Goal: Task Accomplishment & Management: Use online tool/utility

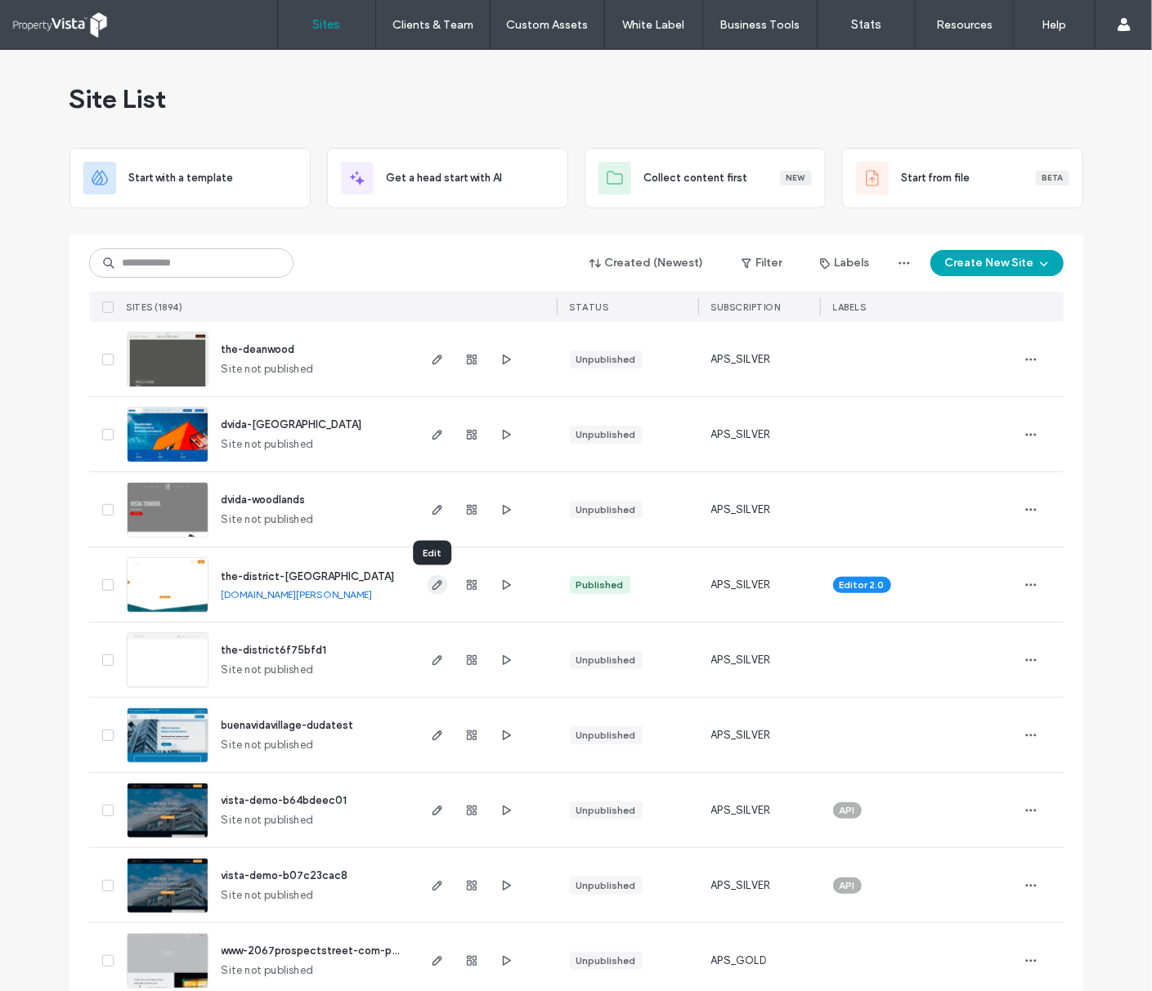
click at [431, 587] on icon "button" at bounding box center [437, 585] width 13 height 13
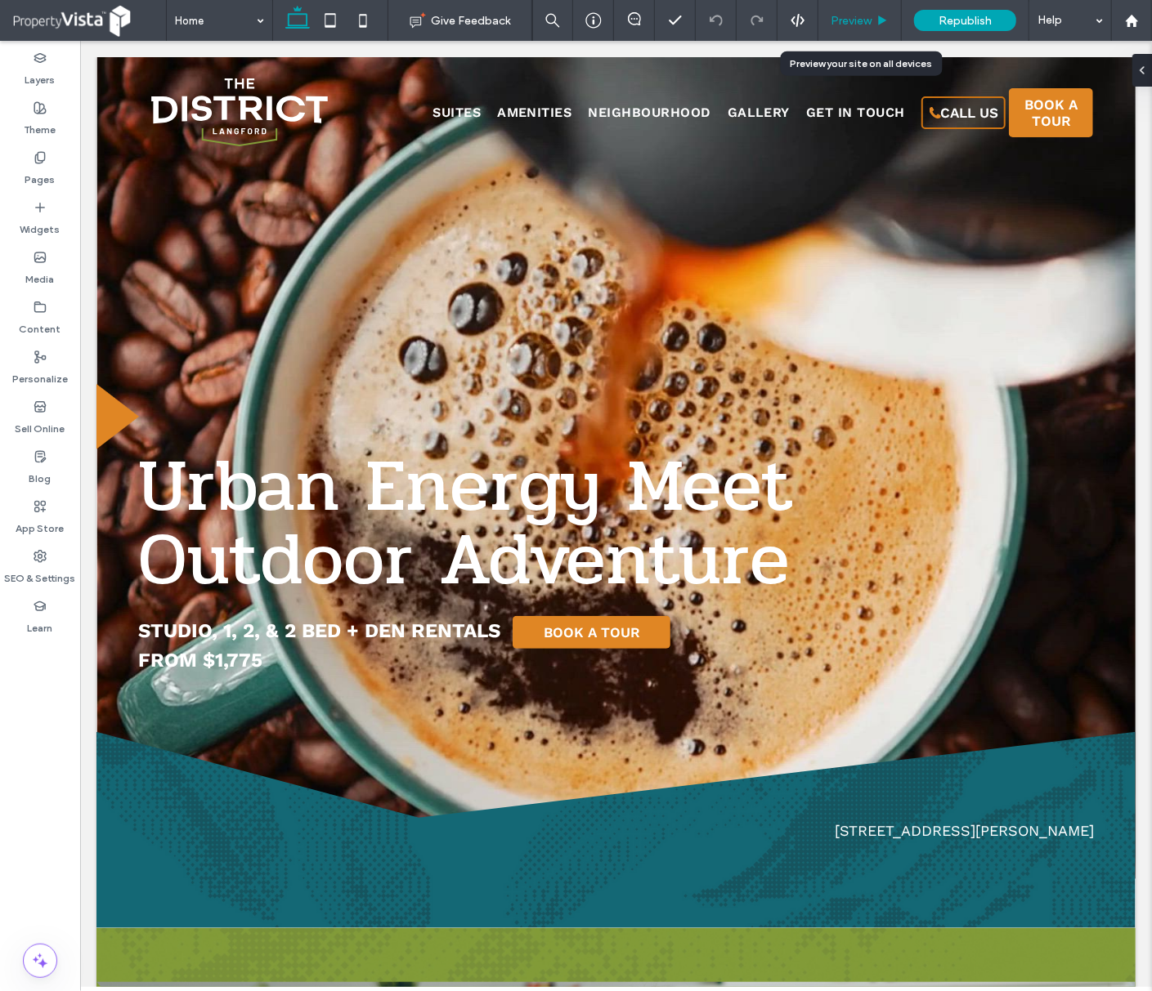
click at [851, 16] on span "Preview" at bounding box center [850, 21] width 41 height 14
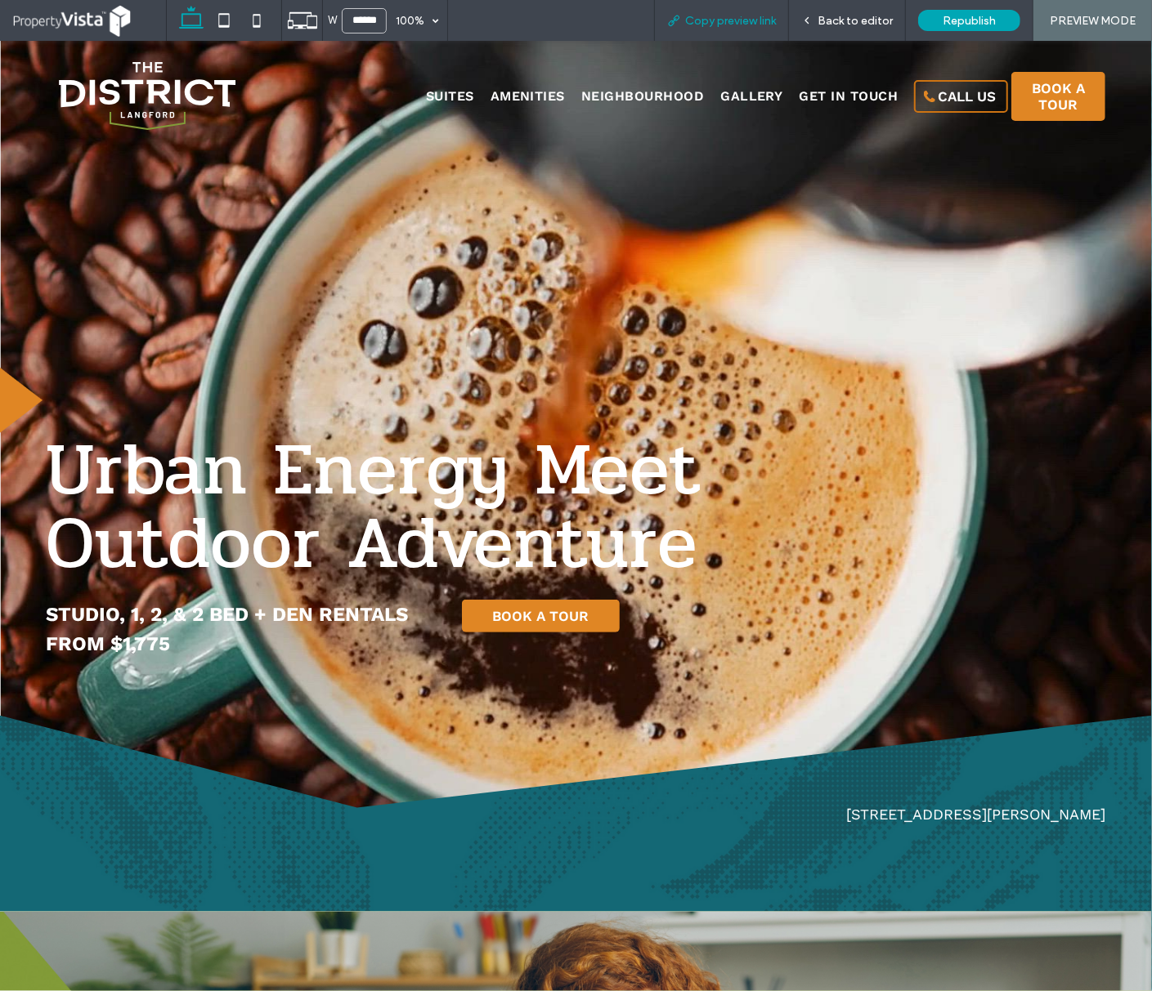
click at [743, 20] on span "Copy preview link" at bounding box center [730, 21] width 91 height 14
